Goal: Task Accomplishment & Management: Manage account settings

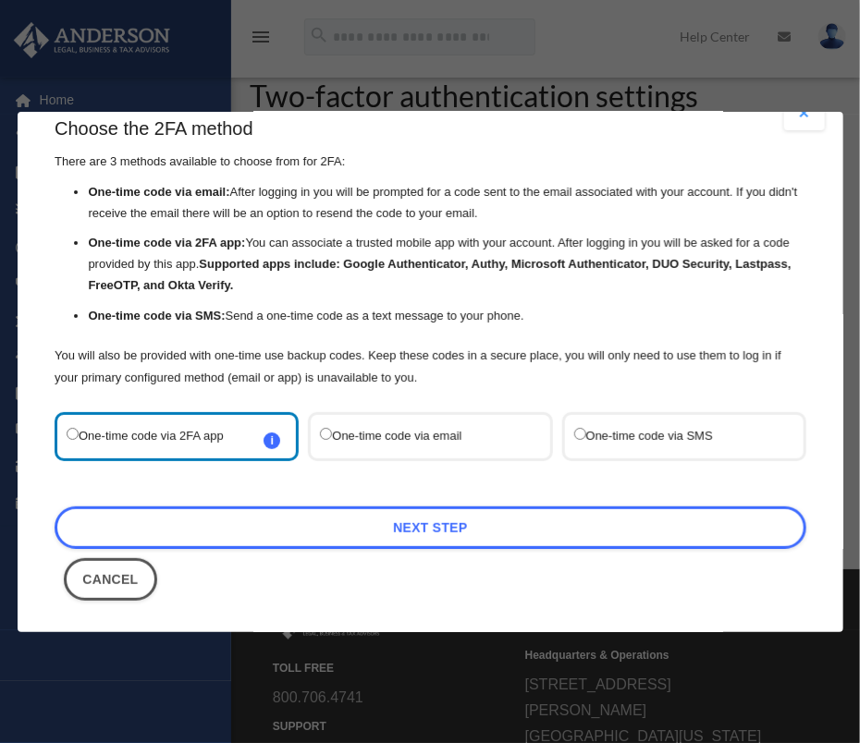
scroll to position [92, 0]
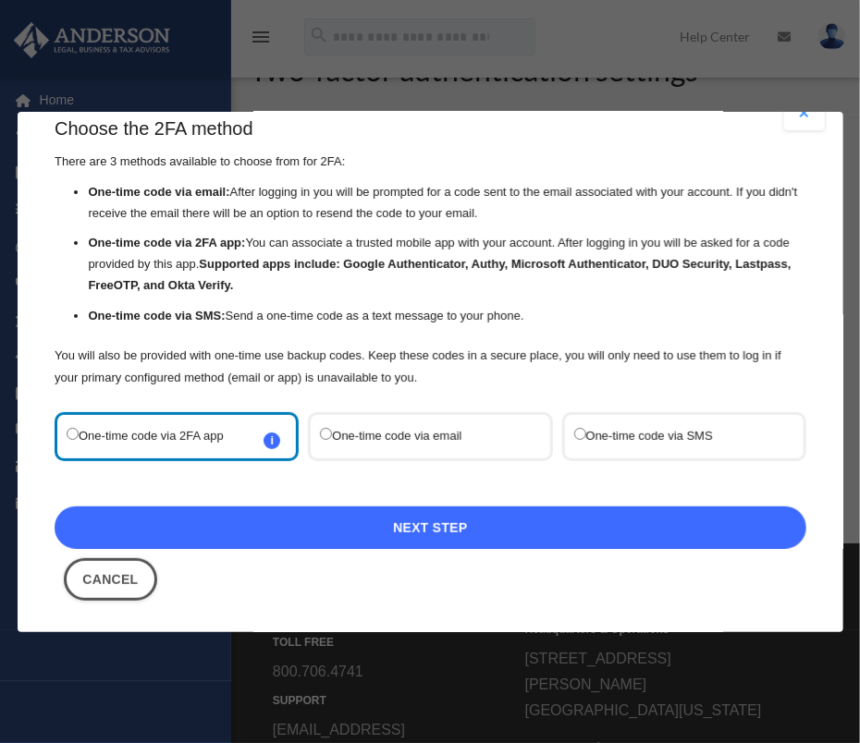
click at [171, 518] on link "Next Step" at bounding box center [431, 527] width 752 height 43
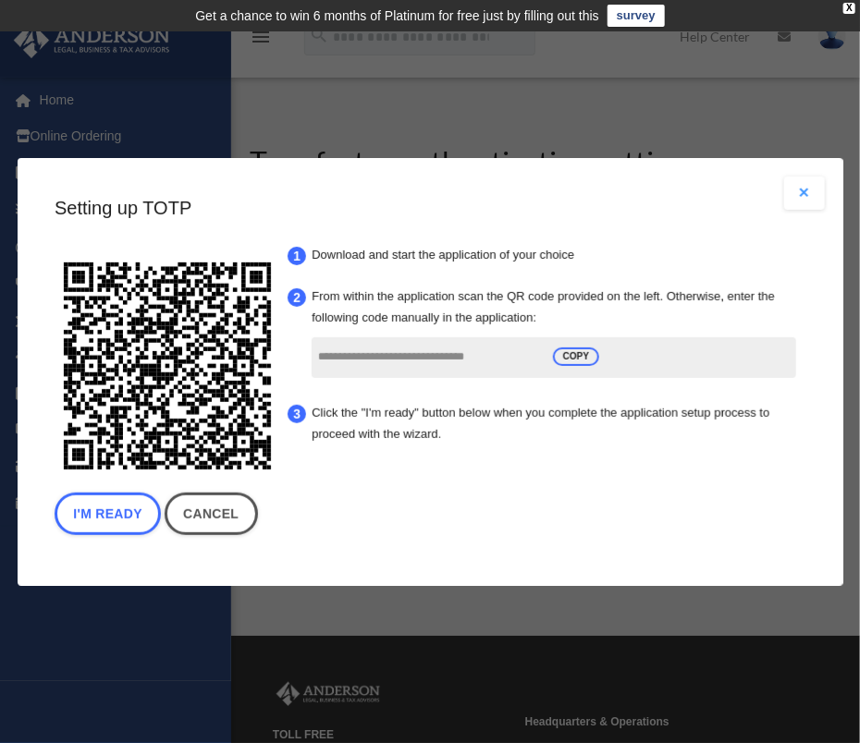
click at [807, 195] on button "Close modal" at bounding box center [804, 193] width 41 height 33
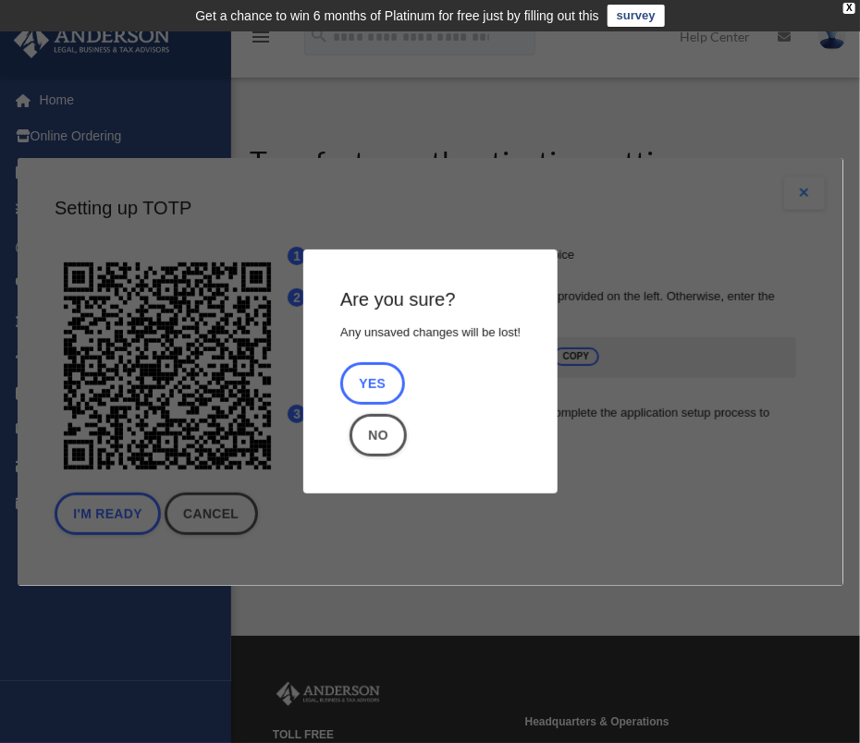
click at [386, 381] on button "Yes" at bounding box center [371, 384] width 65 height 43
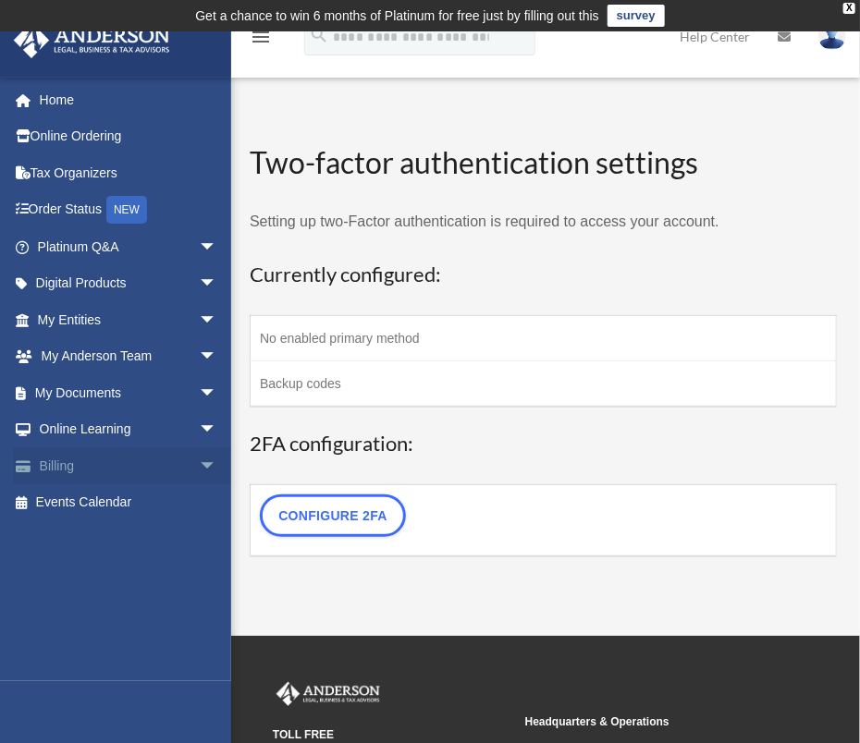
click at [42, 463] on link "Billing arrow_drop_down" at bounding box center [129, 466] width 232 height 37
click at [199, 461] on span "arrow_drop_down" at bounding box center [217, 467] width 37 height 38
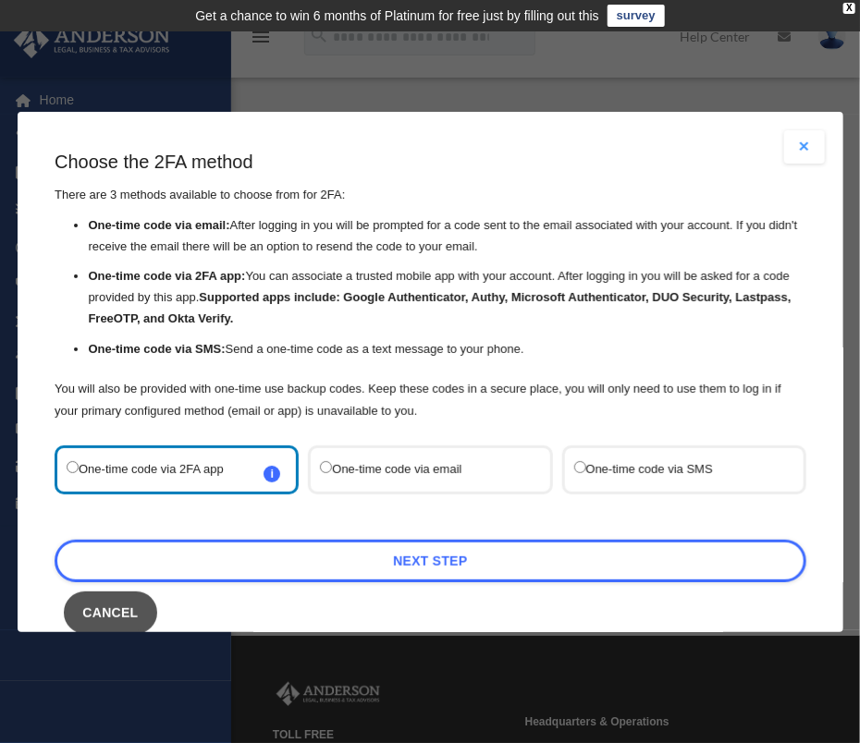
click at [103, 607] on button "Cancel" at bounding box center [110, 612] width 93 height 43
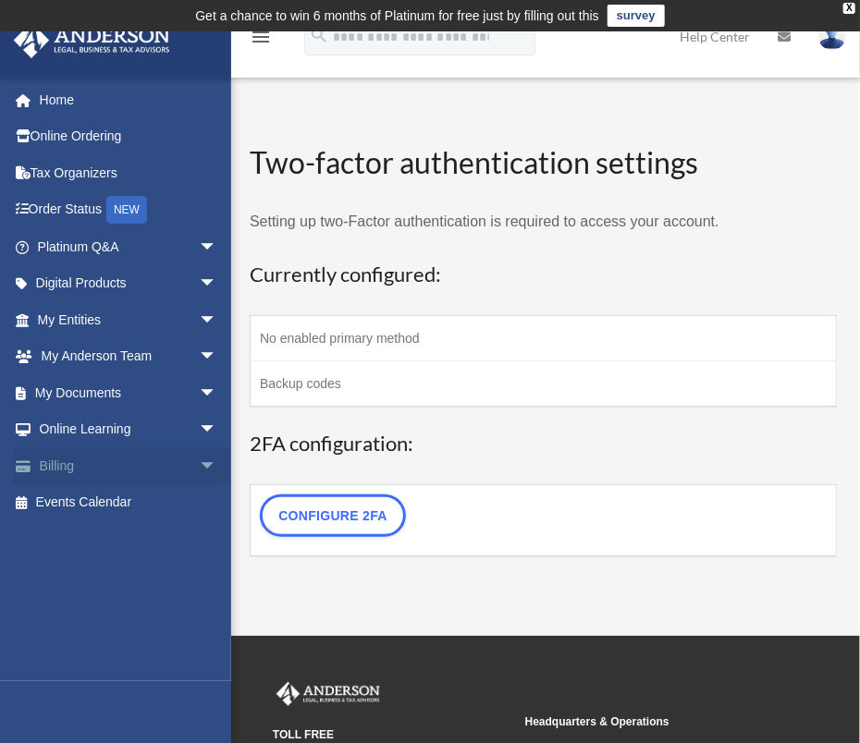
click at [122, 472] on link "Billing arrow_drop_down" at bounding box center [129, 466] width 232 height 37
click at [199, 466] on span "arrow_drop_down" at bounding box center [217, 467] width 37 height 38
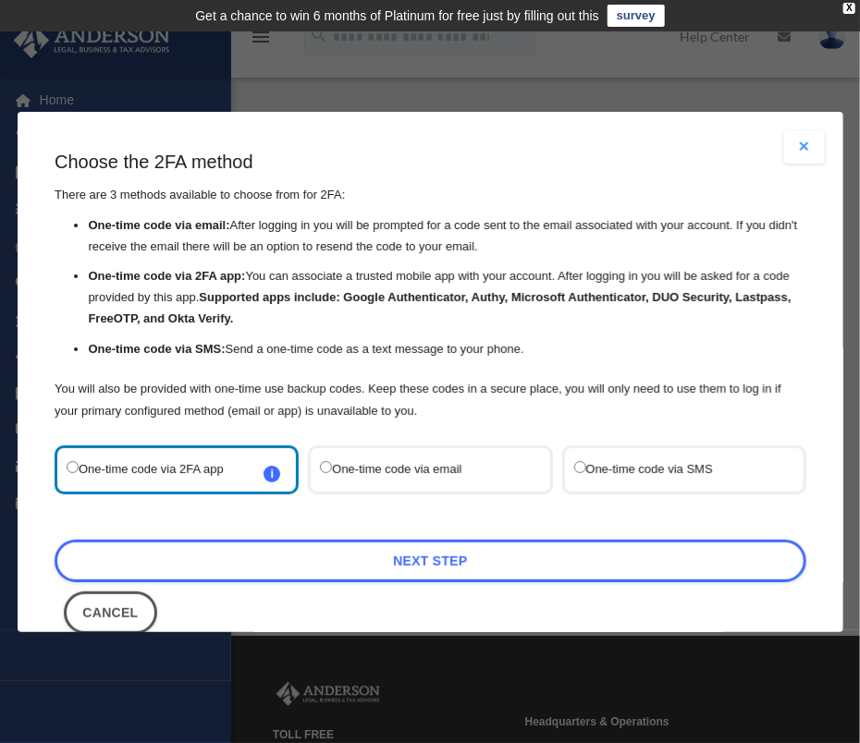
click at [801, 147] on button "Close modal" at bounding box center [804, 146] width 41 height 33
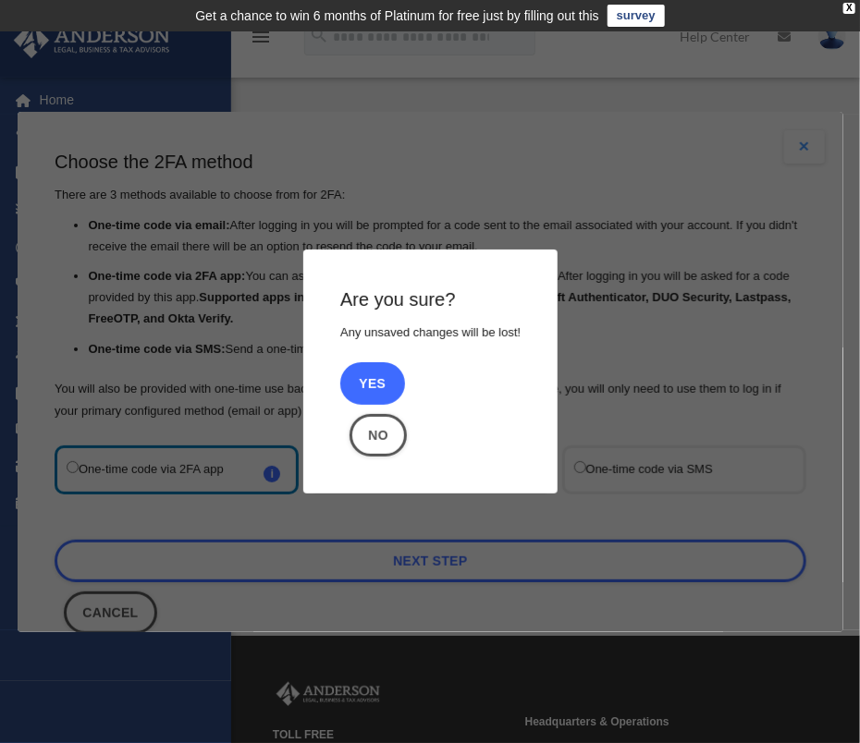
click at [374, 375] on button "Yes" at bounding box center [371, 384] width 65 height 43
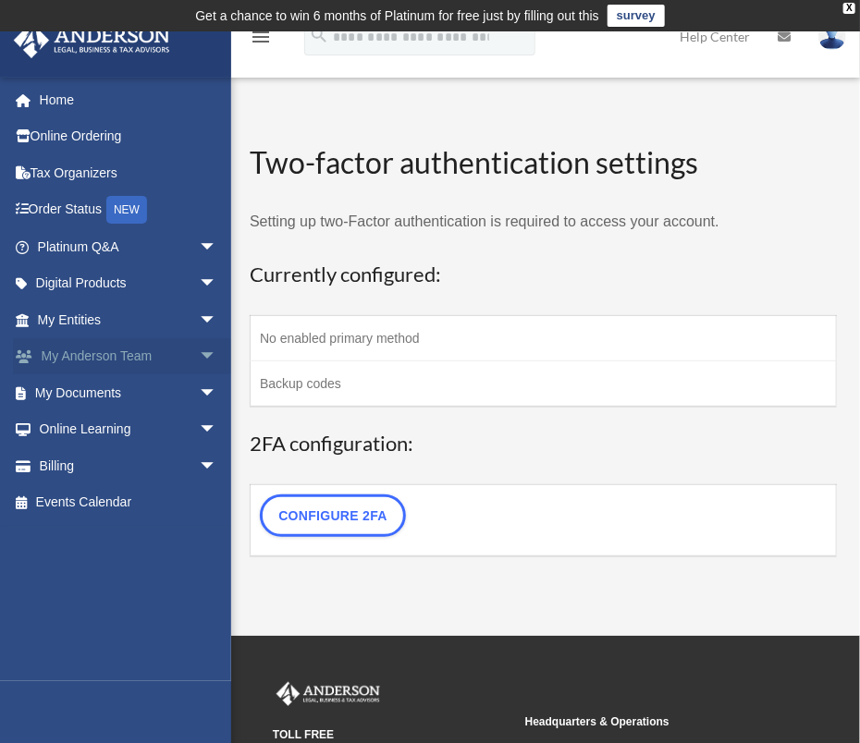
click at [107, 355] on link "My Anderson Team arrow_drop_down" at bounding box center [129, 356] width 232 height 37
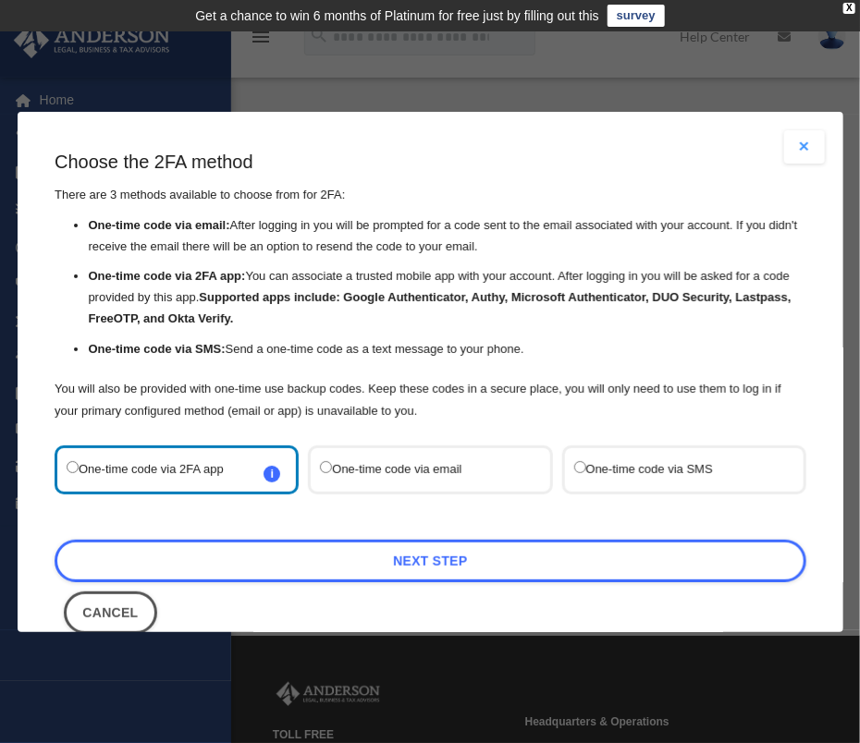
click at [354, 469] on label "One-time code via email" at bounding box center [421, 469] width 202 height 25
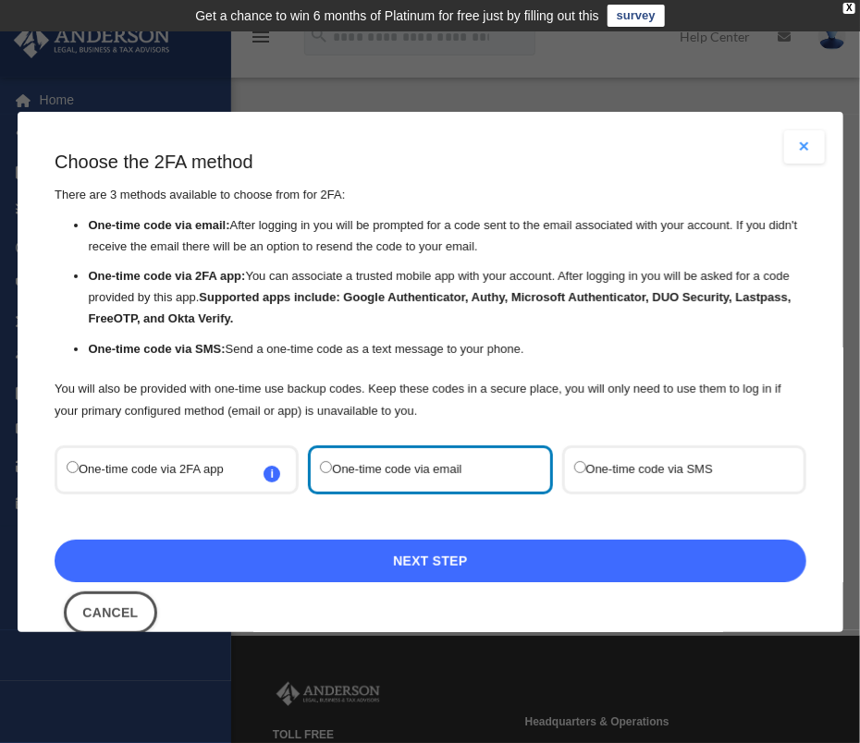
click at [362, 550] on link "Next Step" at bounding box center [431, 560] width 752 height 43
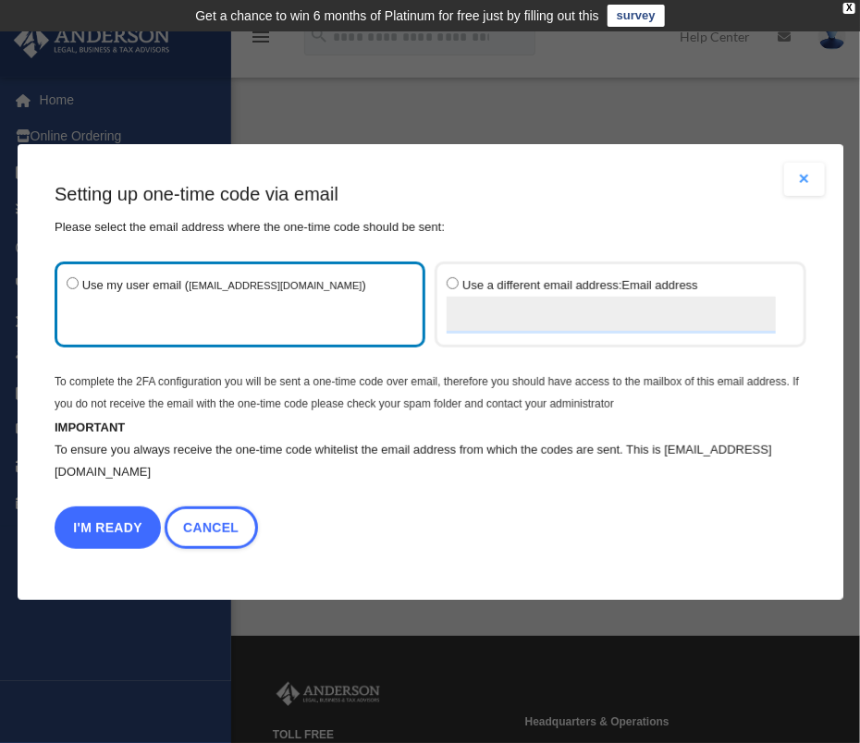
click at [135, 530] on button "I'm Ready" at bounding box center [108, 528] width 106 height 43
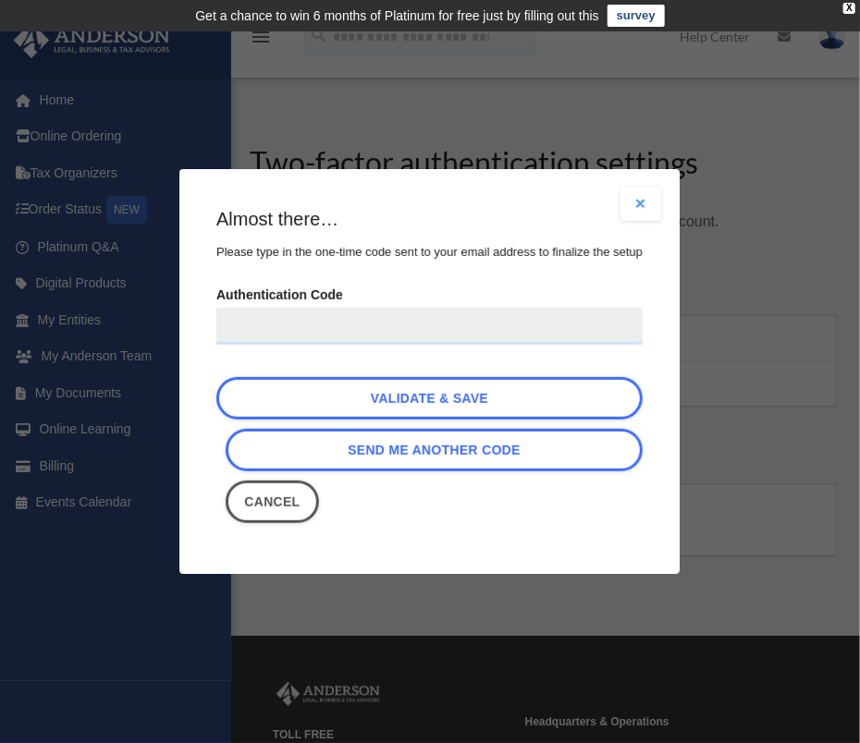
click at [570, 312] on input "Authentication Code" at bounding box center [429, 326] width 426 height 37
paste input "******"
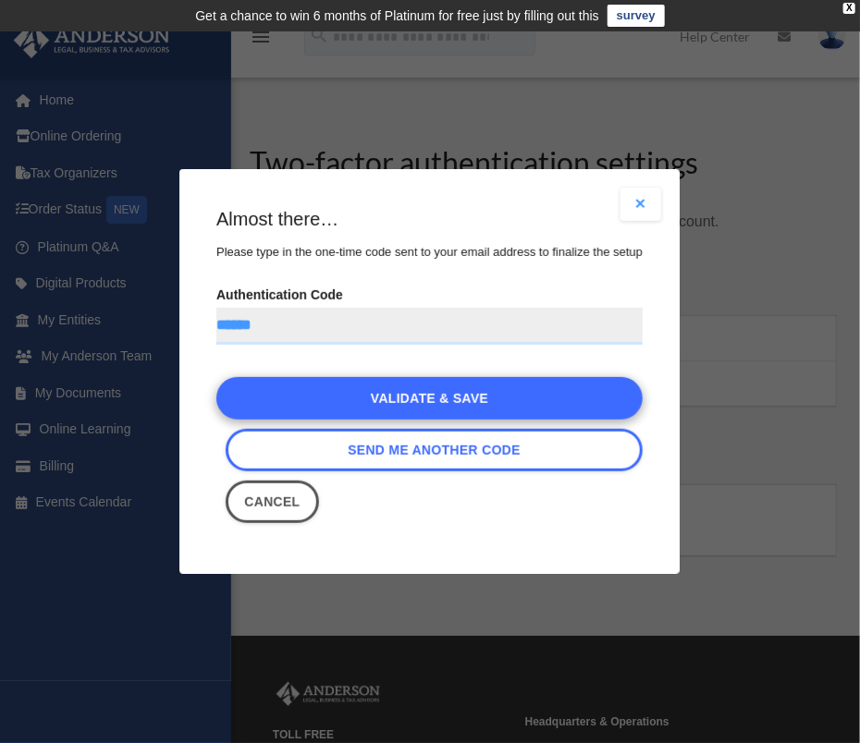
type input "******"
click at [470, 396] on link "Validate & Save" at bounding box center [429, 398] width 426 height 43
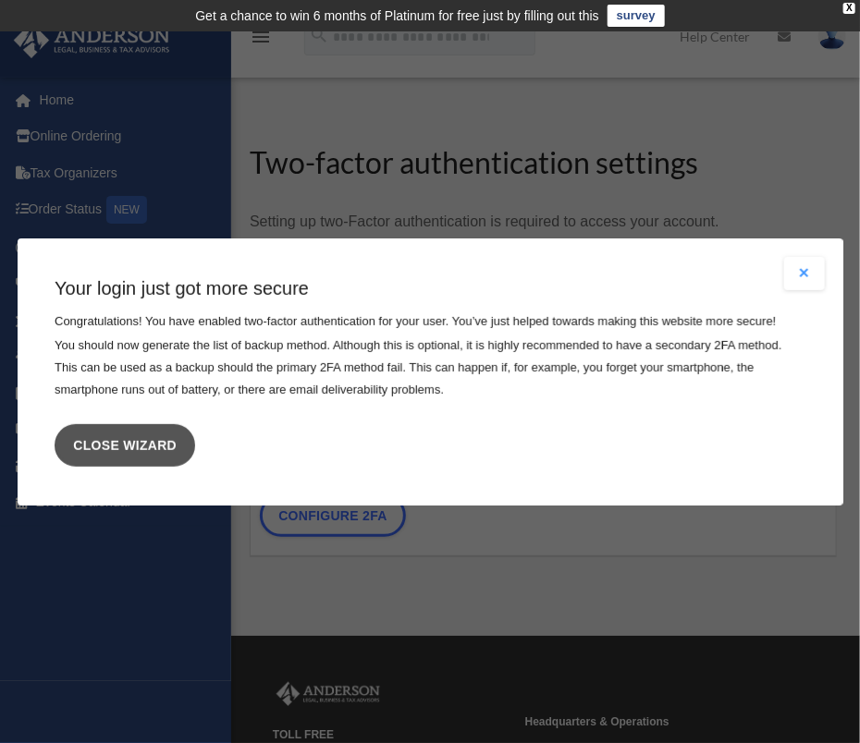
click at [129, 449] on link "Close wizard" at bounding box center [125, 445] width 141 height 43
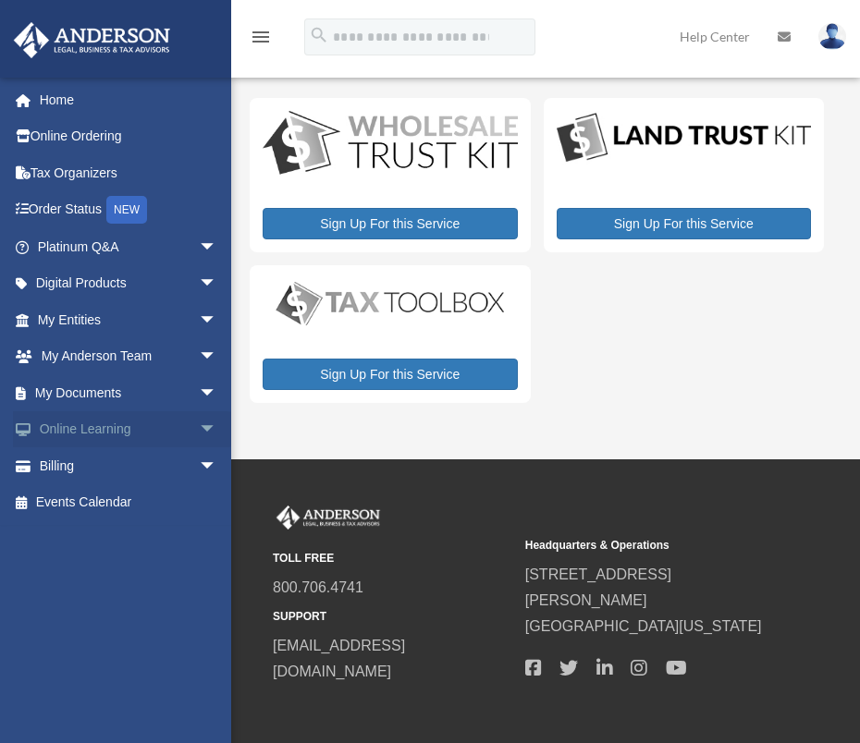
click at [126, 449] on div "[PERSON_NAME][EMAIL_ADDRESS][DOMAIN_NAME] Sign Out [EMAIL_ADDRESS][DOMAIN_NAME]…" at bounding box center [115, 448] width 231 height 743
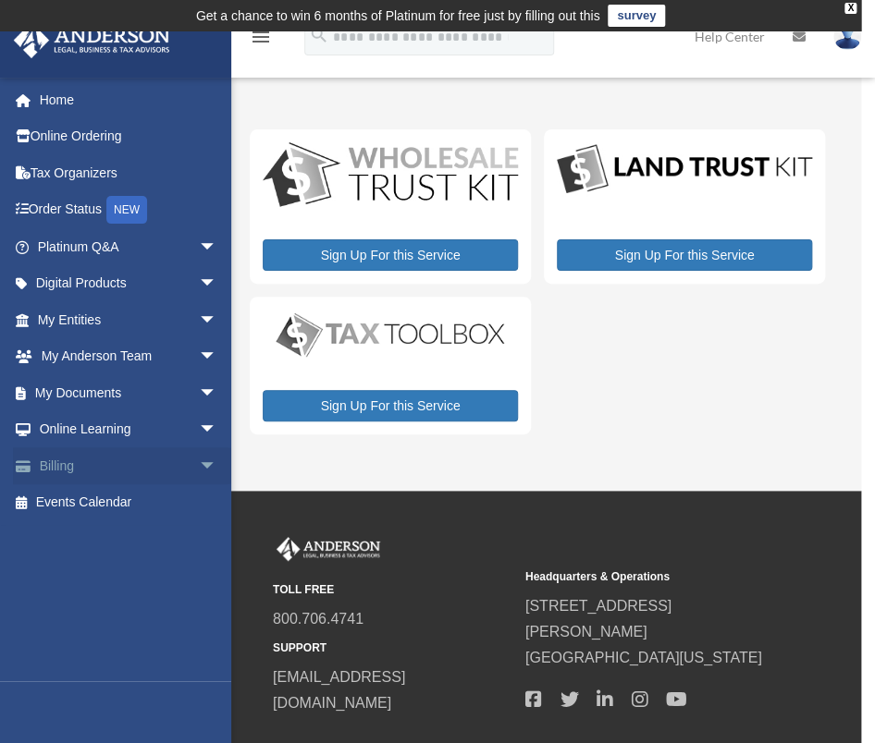
click at [75, 461] on link "Billing arrow_drop_down" at bounding box center [129, 466] width 232 height 37
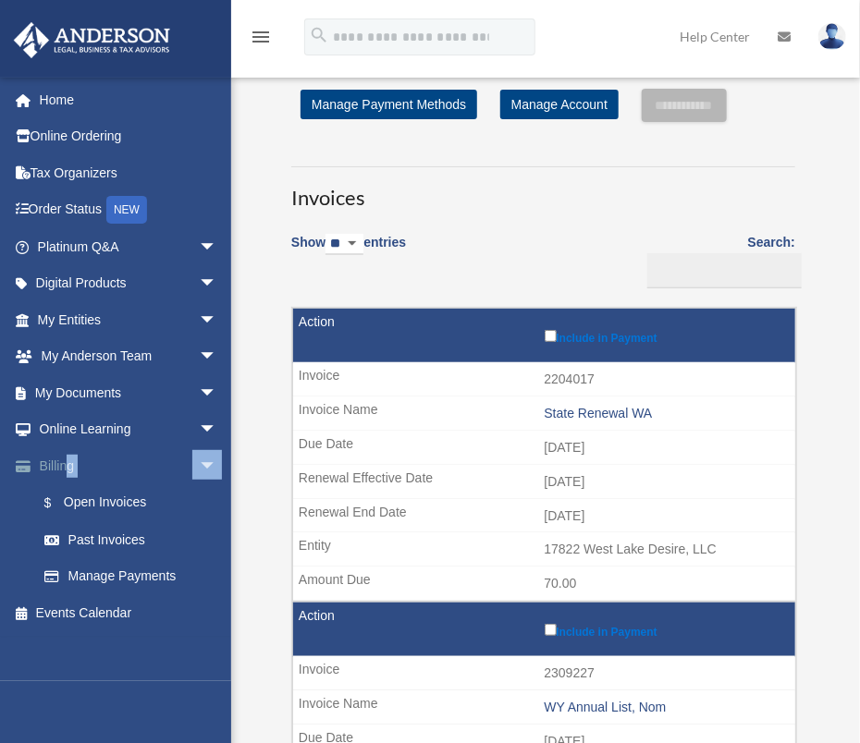
click at [67, 462] on div "tony@tsieger.com Sign Out melody@tsieger.com Home Online Ordering Tax Organizer…" at bounding box center [115, 448] width 231 height 743
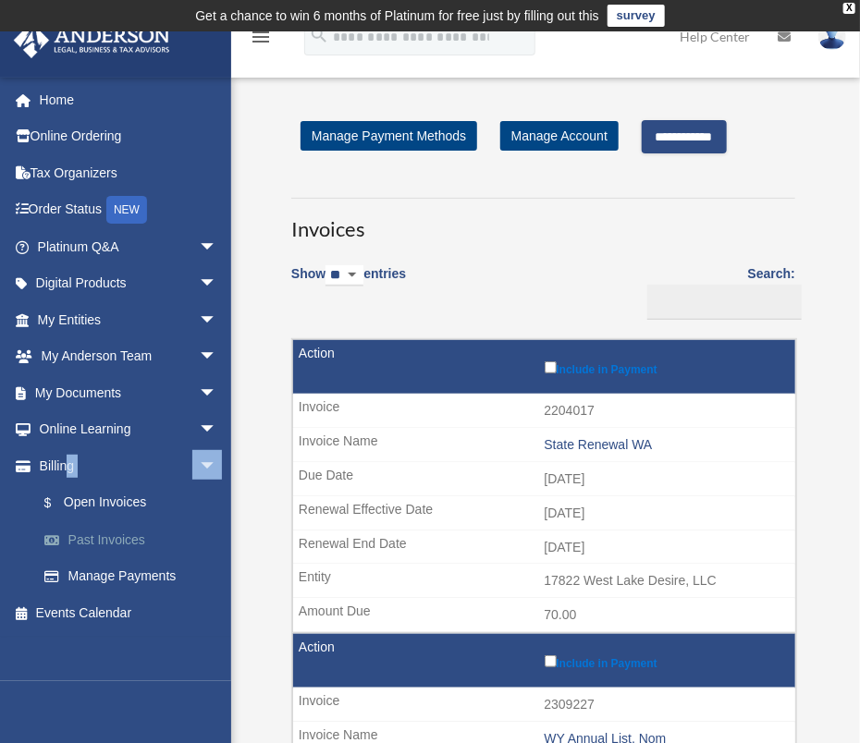
click at [100, 535] on link "Past Invoices" at bounding box center [135, 540] width 219 height 37
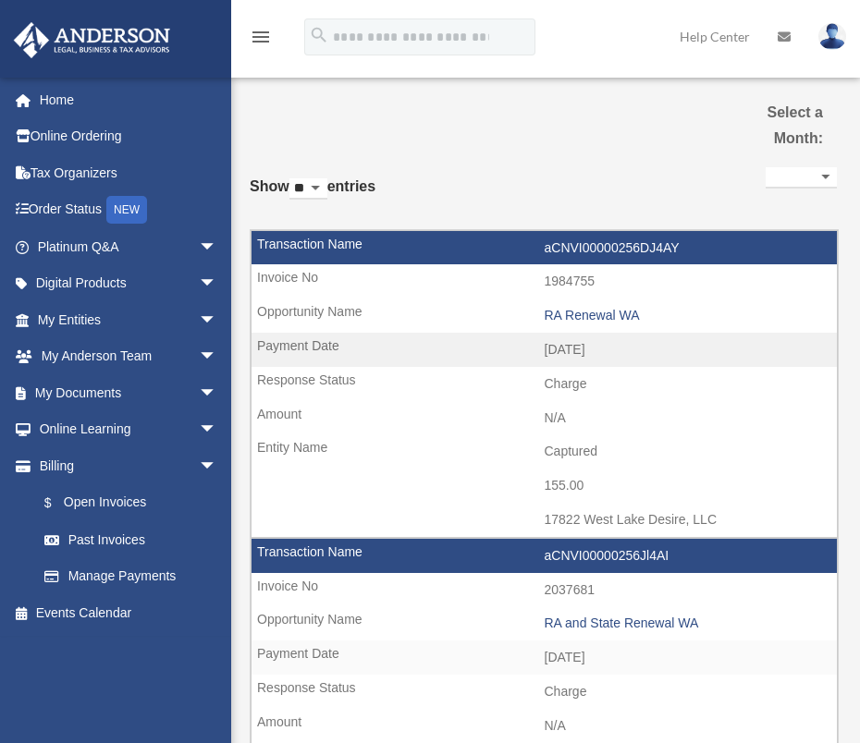
select select
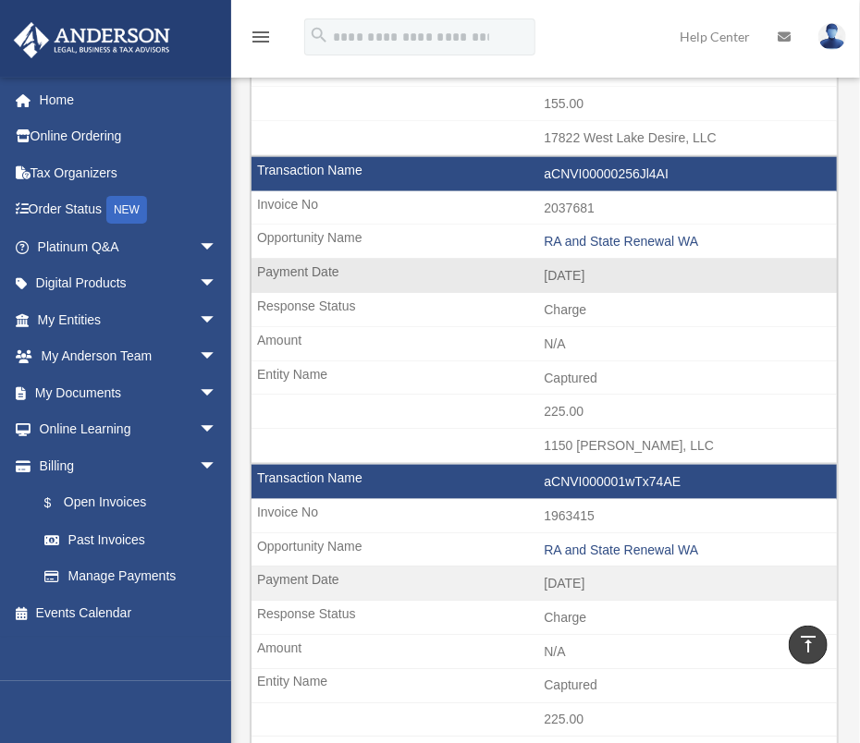
scroll to position [370, 0]
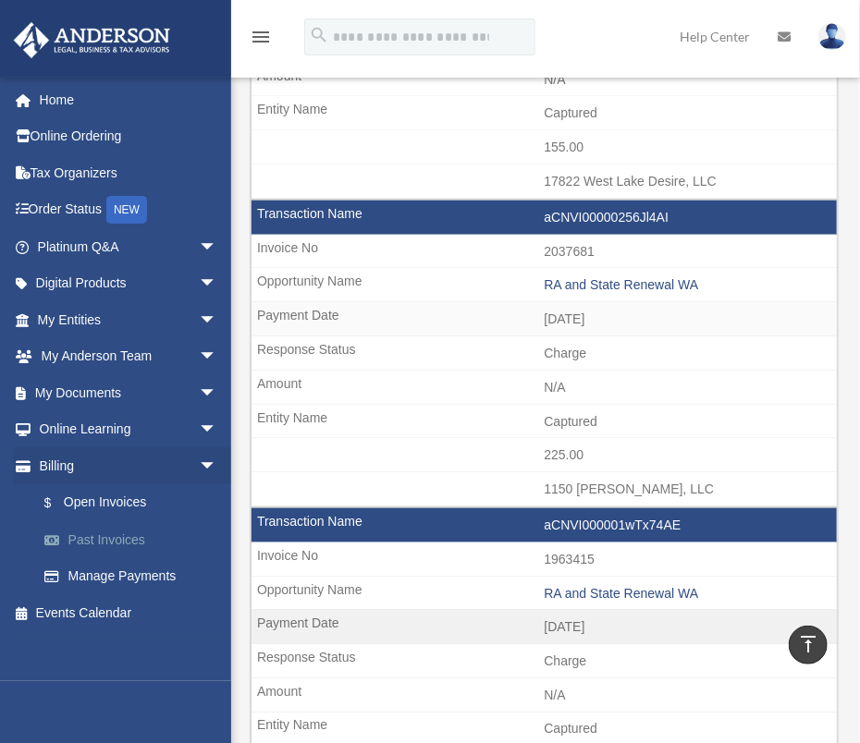
click at [76, 539] on link "Past Invoices" at bounding box center [135, 540] width 219 height 37
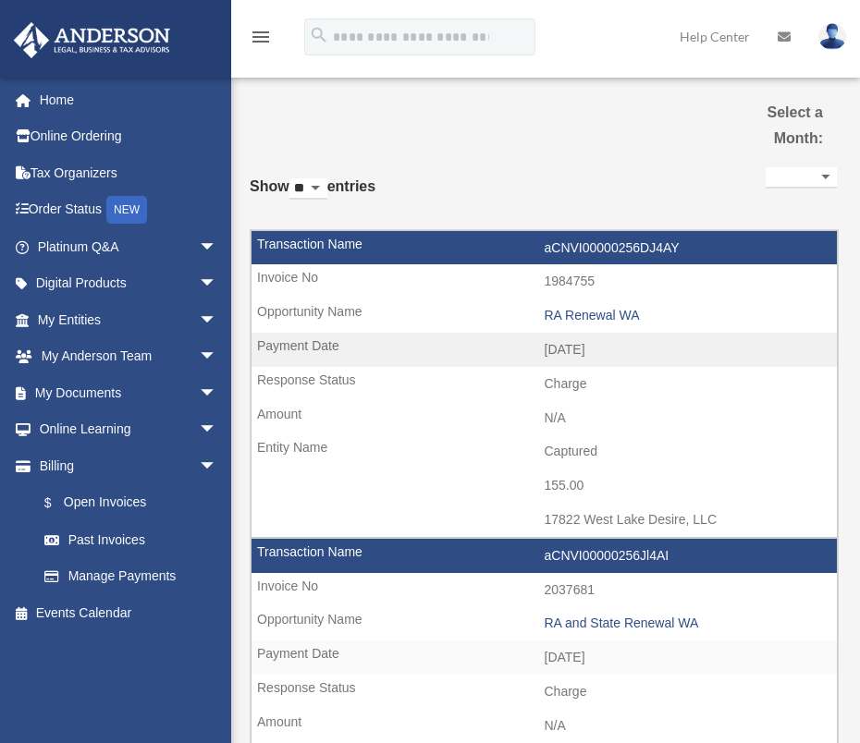
select select
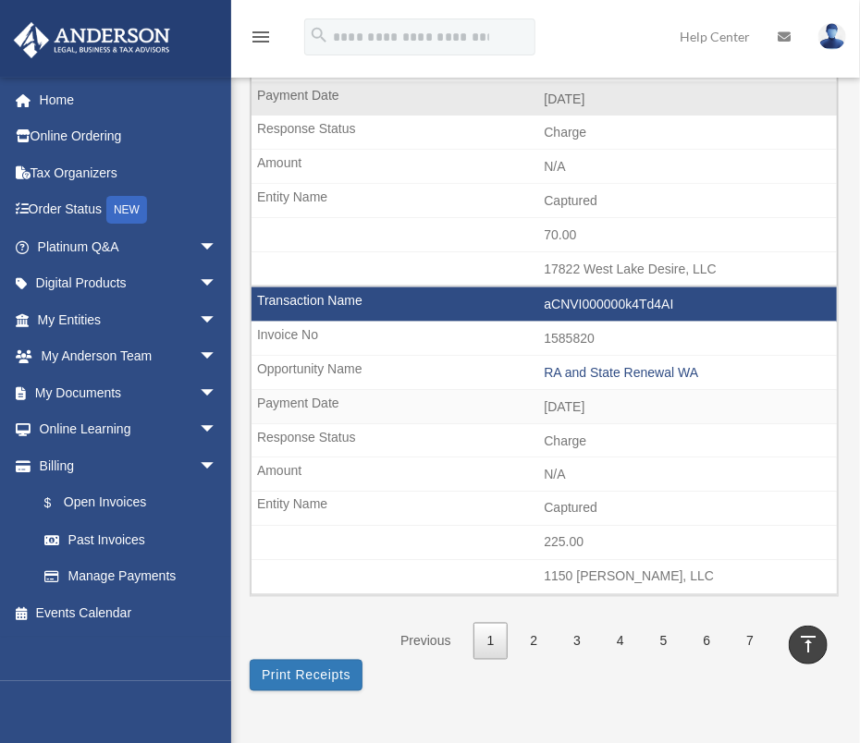
scroll to position [2774, 0]
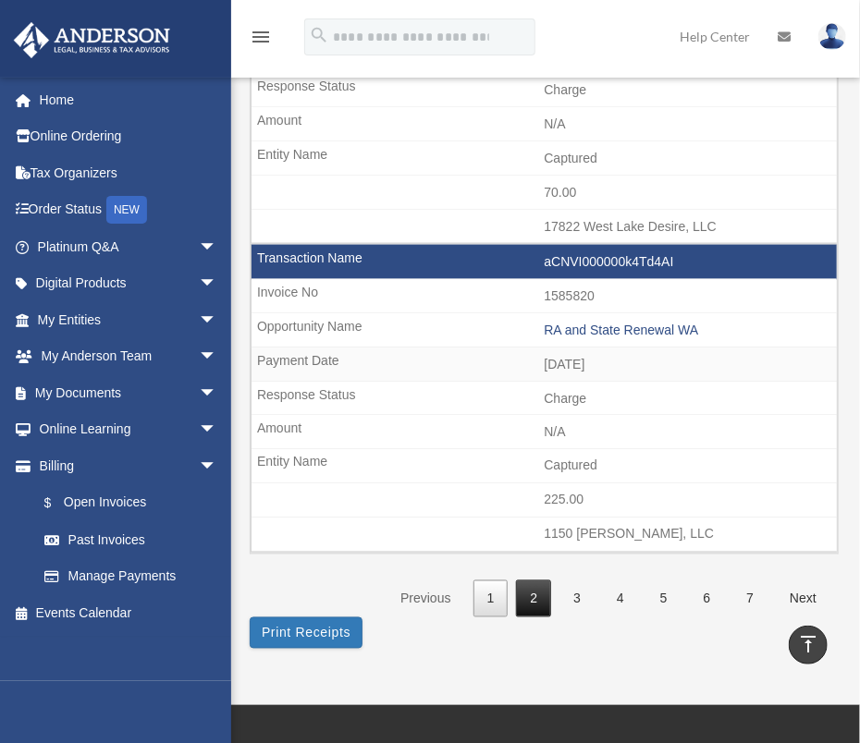
click at [537, 588] on link "2" at bounding box center [533, 600] width 35 height 38
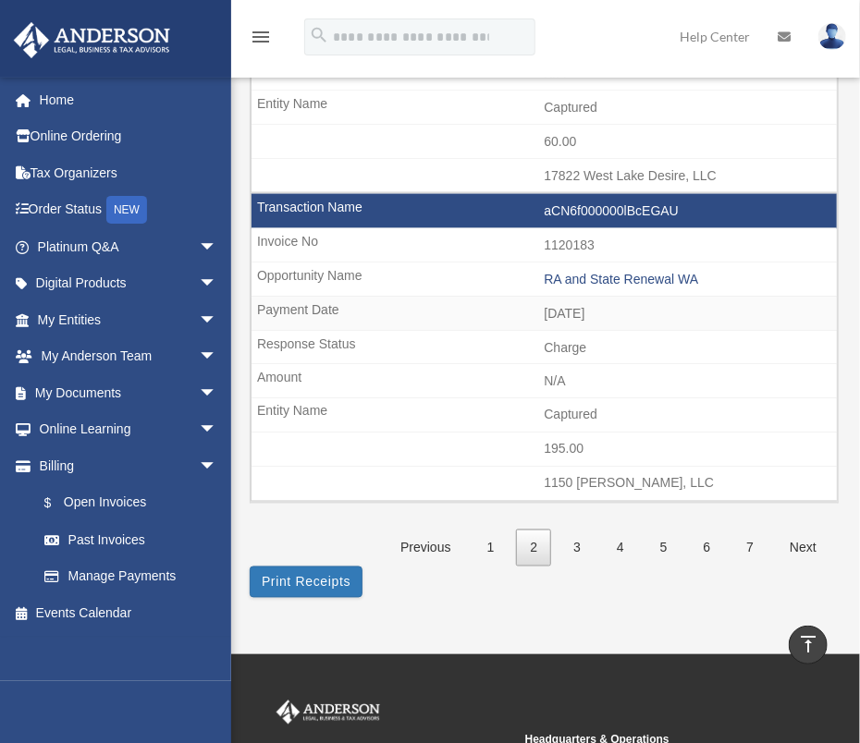
scroll to position [2867, 0]
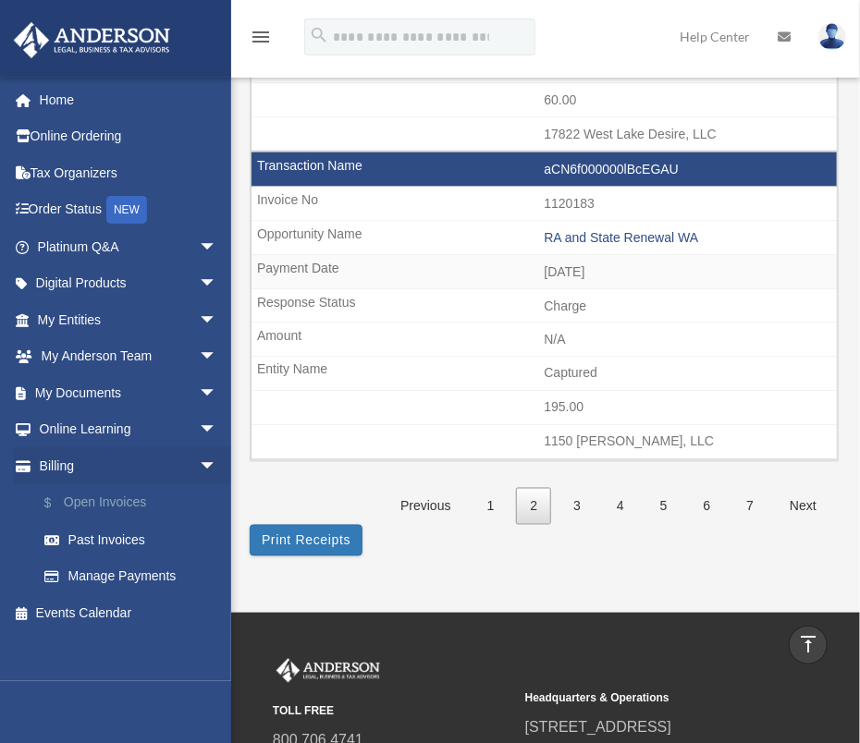
click at [117, 502] on link "$ Open Invoices" at bounding box center [135, 504] width 219 height 38
click at [107, 498] on link "$ Open Invoices" at bounding box center [135, 504] width 219 height 38
click at [492, 493] on link "1" at bounding box center [490, 507] width 35 height 38
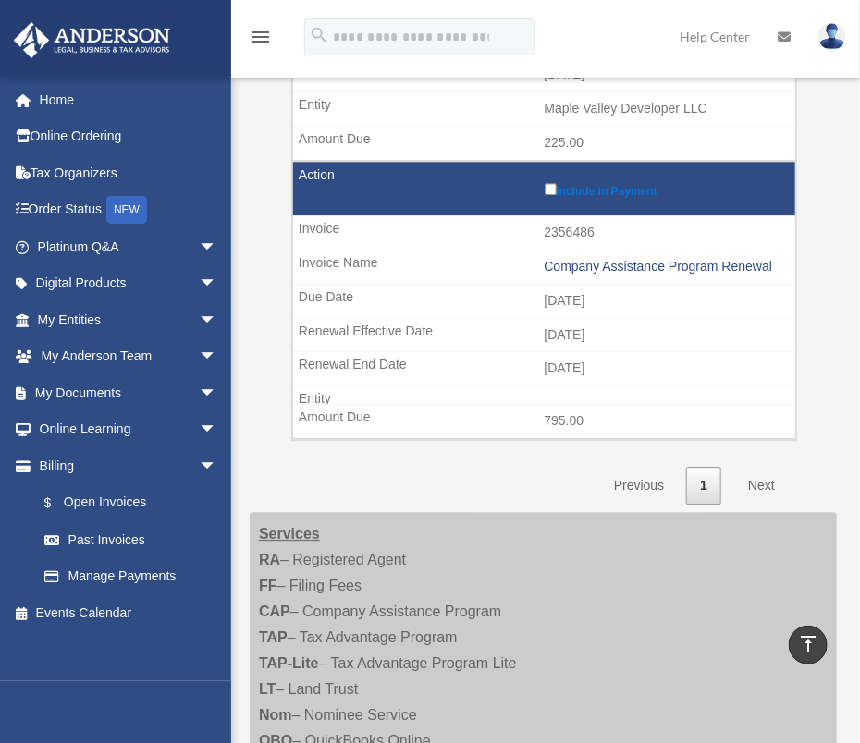
scroll to position [1387, 0]
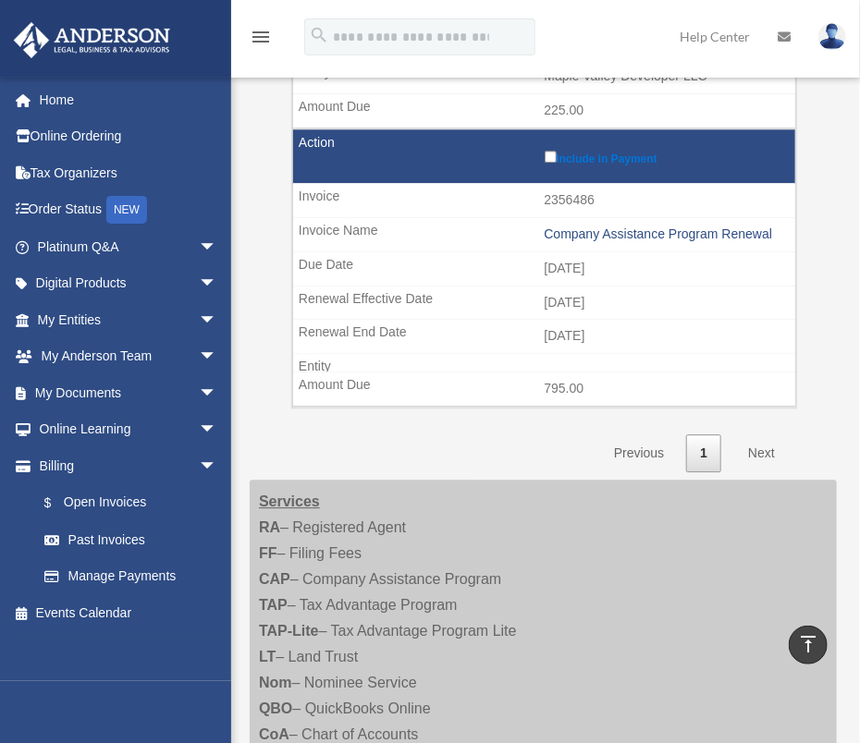
click at [770, 446] on link "Next" at bounding box center [761, 454] width 55 height 38
click at [761, 439] on link "Next" at bounding box center [761, 454] width 55 height 38
click at [711, 438] on link "1" at bounding box center [703, 454] width 35 height 38
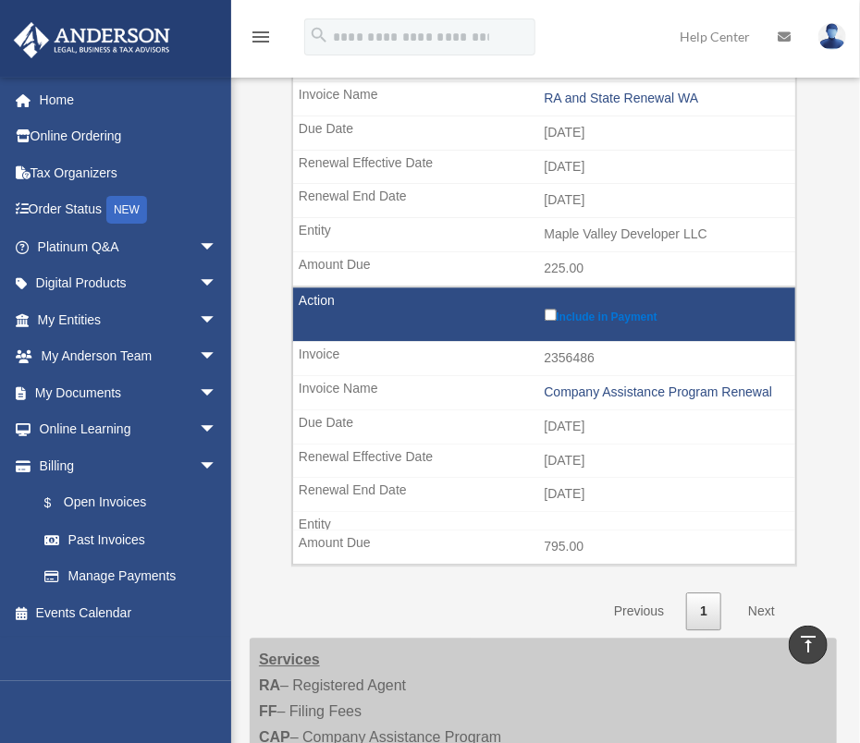
scroll to position [1202, 0]
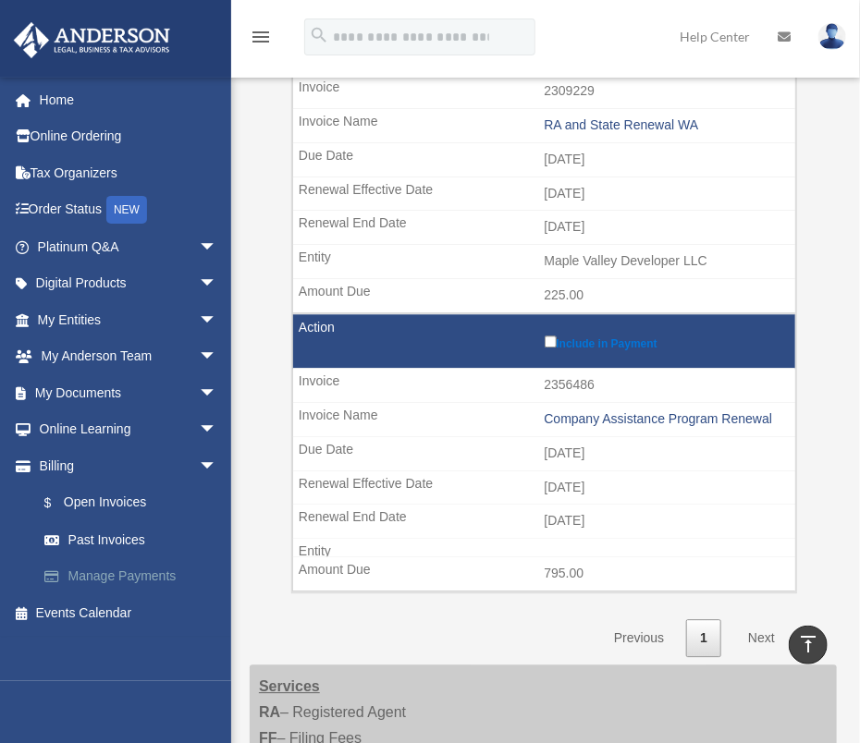
click at [122, 572] on link "Manage Payments" at bounding box center [135, 577] width 219 height 37
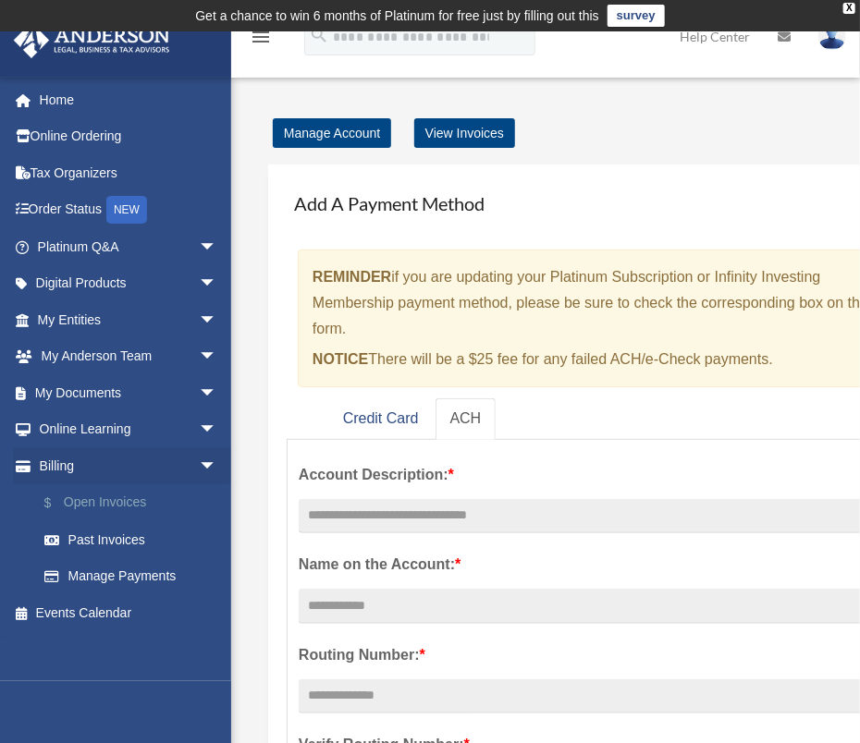
click at [71, 500] on link "$ Open Invoices" at bounding box center [135, 504] width 219 height 38
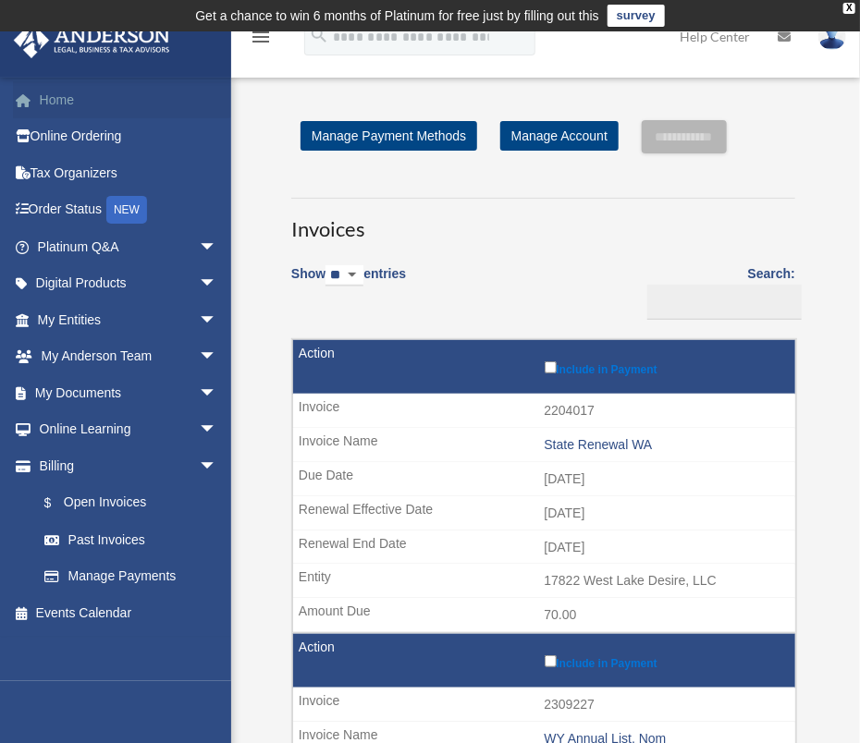
click at [55, 95] on link "Home" at bounding box center [129, 99] width 232 height 37
click at [26, 97] on span at bounding box center [33, 100] width 14 height 13
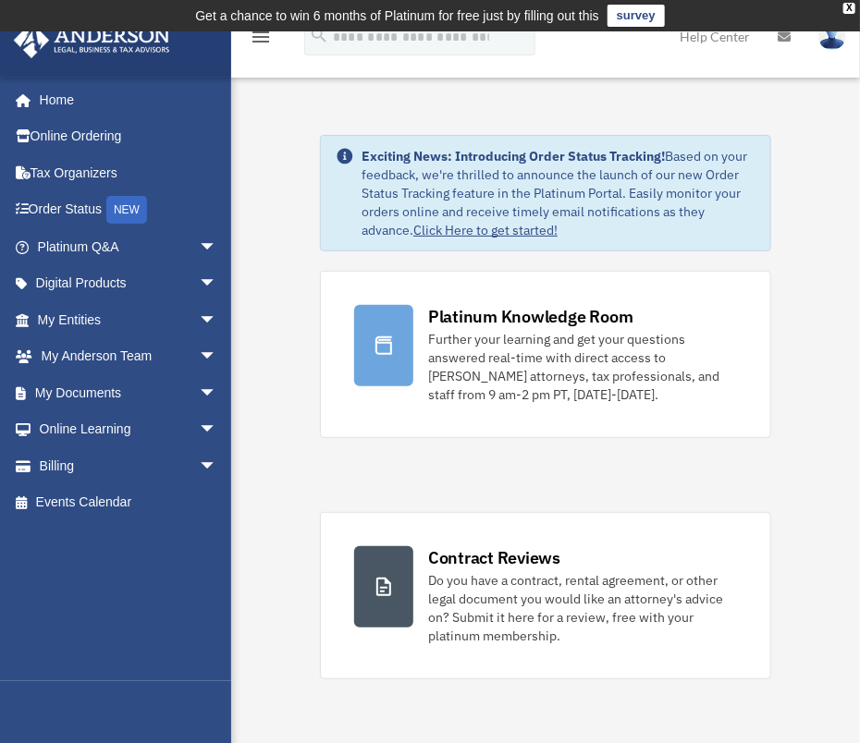
click at [262, 39] on icon "menu" at bounding box center [261, 37] width 22 height 22
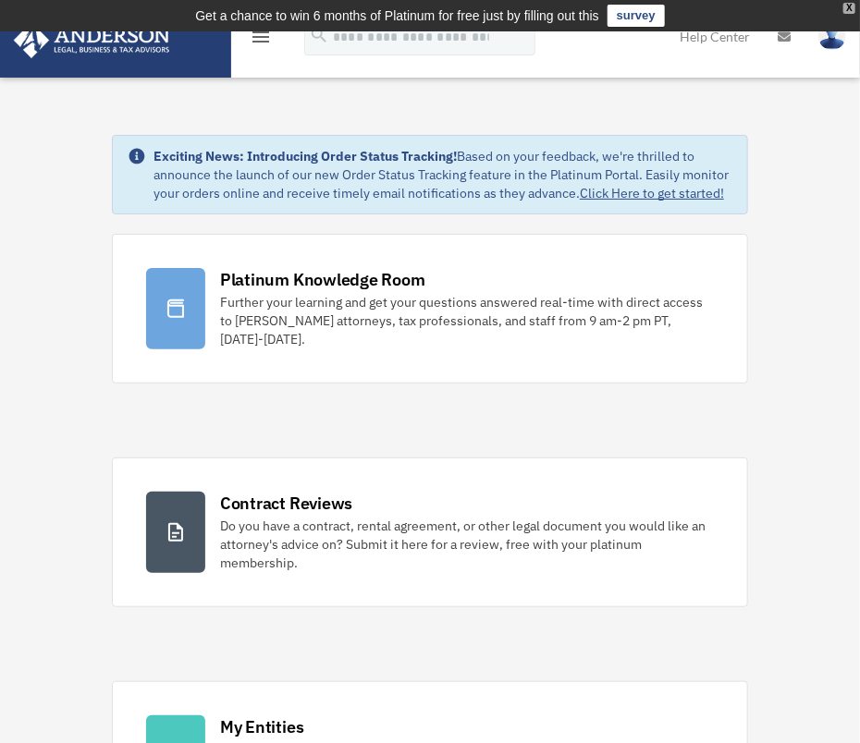
click at [851, 4] on div "X" at bounding box center [849, 8] width 12 height 11
